Goal: Task Accomplishment & Management: Complete application form

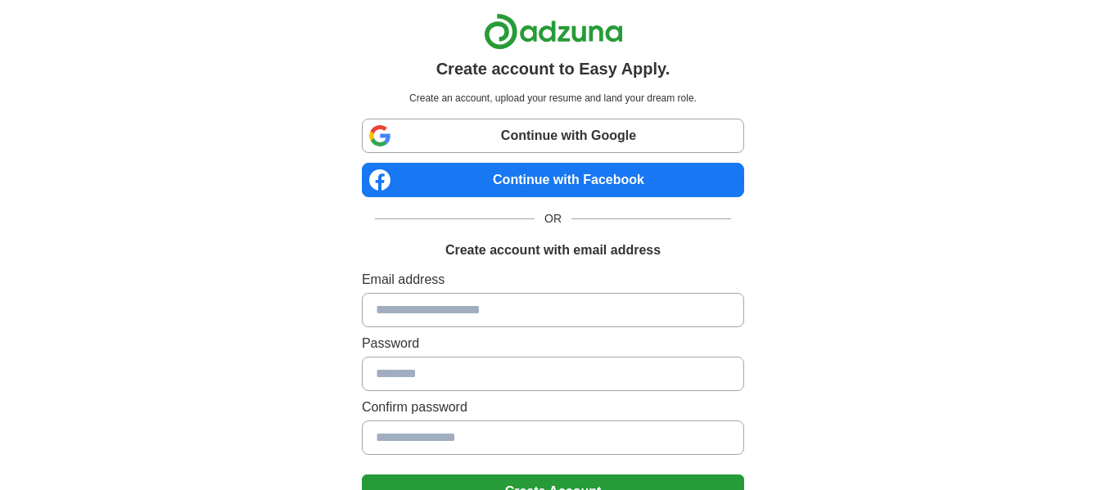
click at [415, 311] on input at bounding box center [553, 310] width 382 height 34
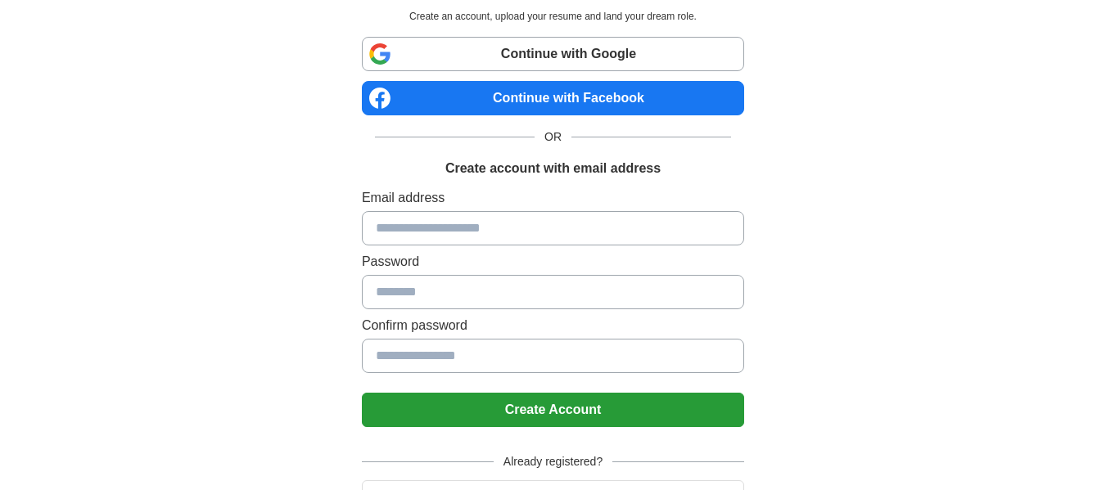
click at [427, 232] on input at bounding box center [553, 228] width 382 height 34
click at [430, 229] on input at bounding box center [553, 228] width 382 height 34
drag, startPoint x: 430, startPoint y: 229, endPoint x: 403, endPoint y: 225, distance: 26.5
click at [404, 225] on input at bounding box center [553, 228] width 382 height 34
type input "*"
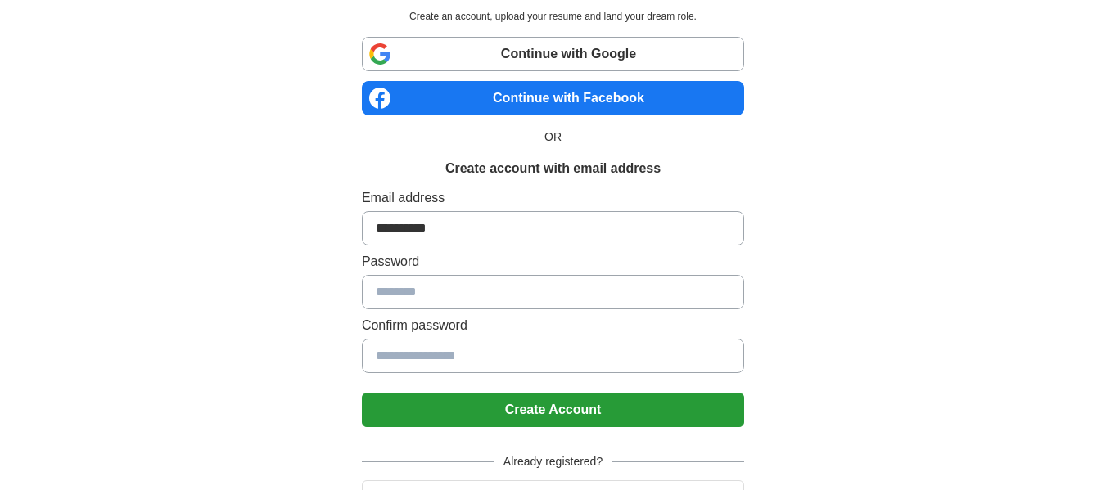
type input "**********"
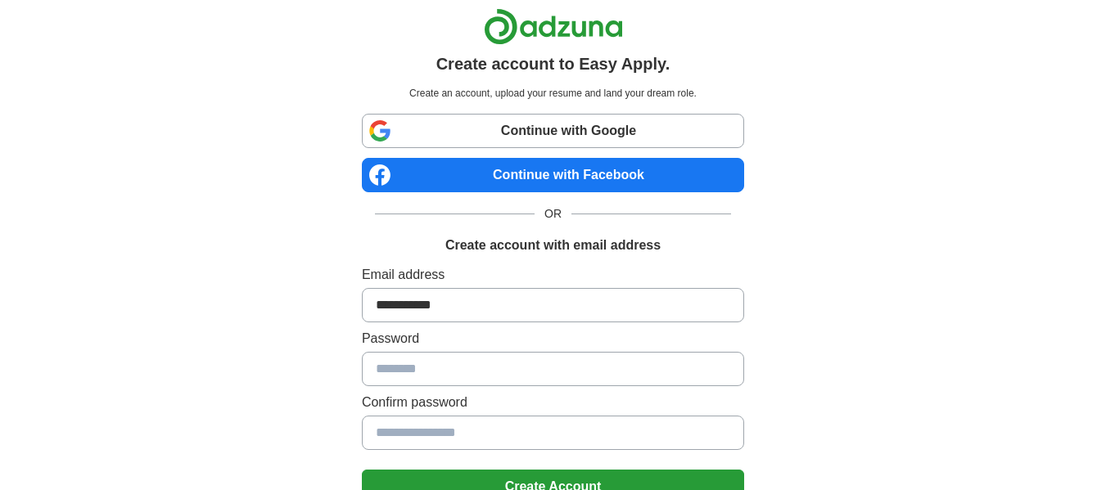
scroll to position [0, 0]
